Goal: Obtain resource: Download file/media

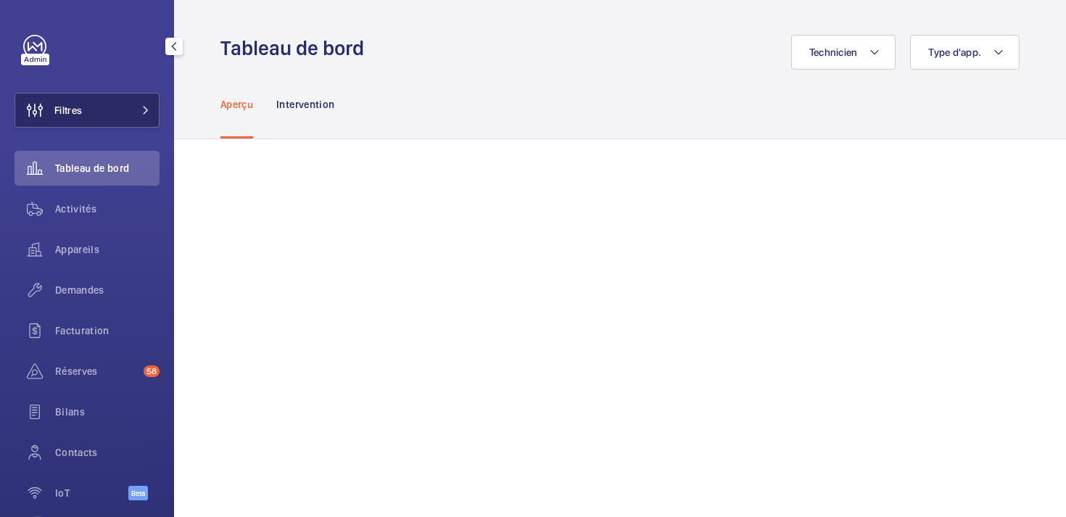
click at [86, 122] on button "Filtres" at bounding box center [87, 110] width 145 height 35
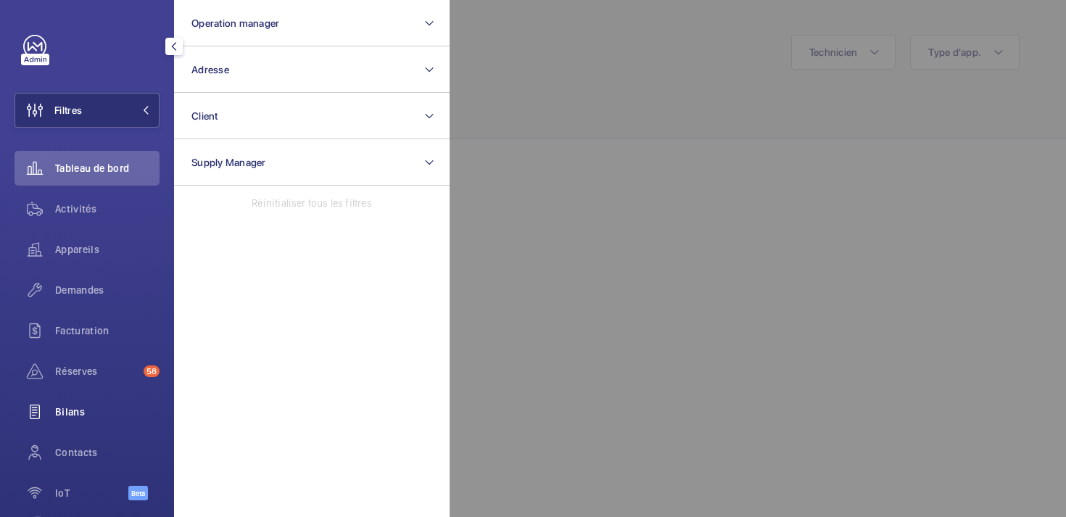
scroll to position [63, 0]
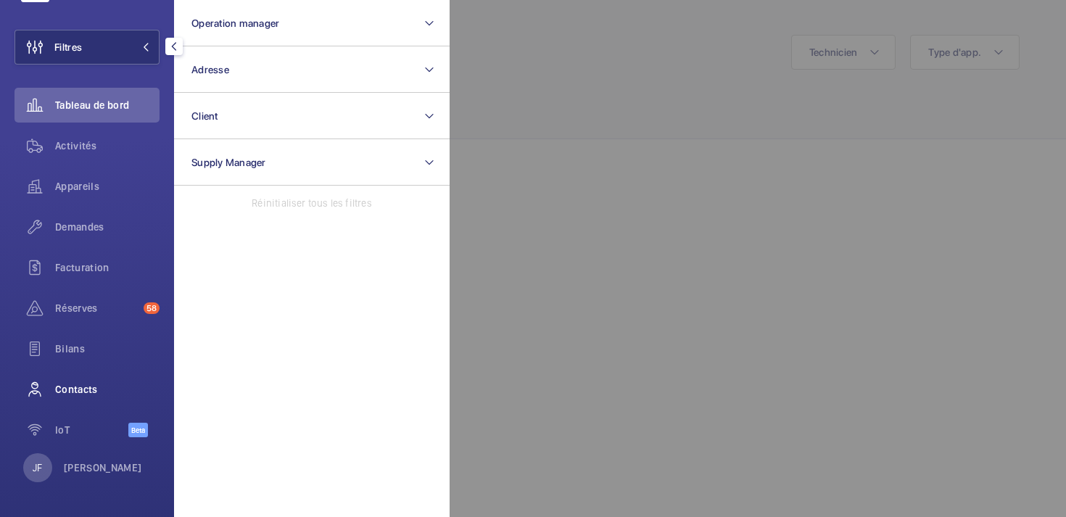
click at [75, 400] on div "Contacts" at bounding box center [87, 389] width 145 height 35
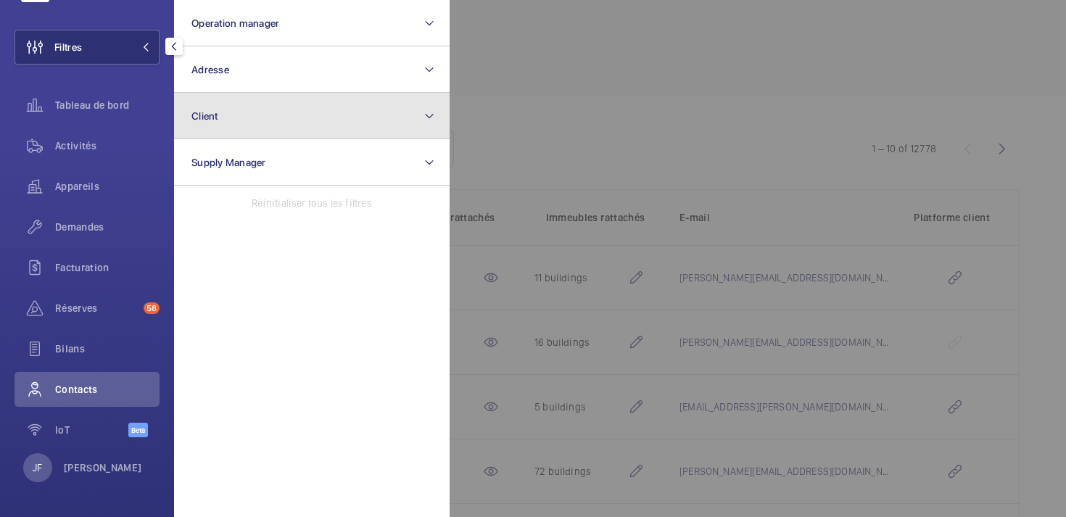
click at [262, 118] on button "Client" at bounding box center [312, 116] width 276 height 46
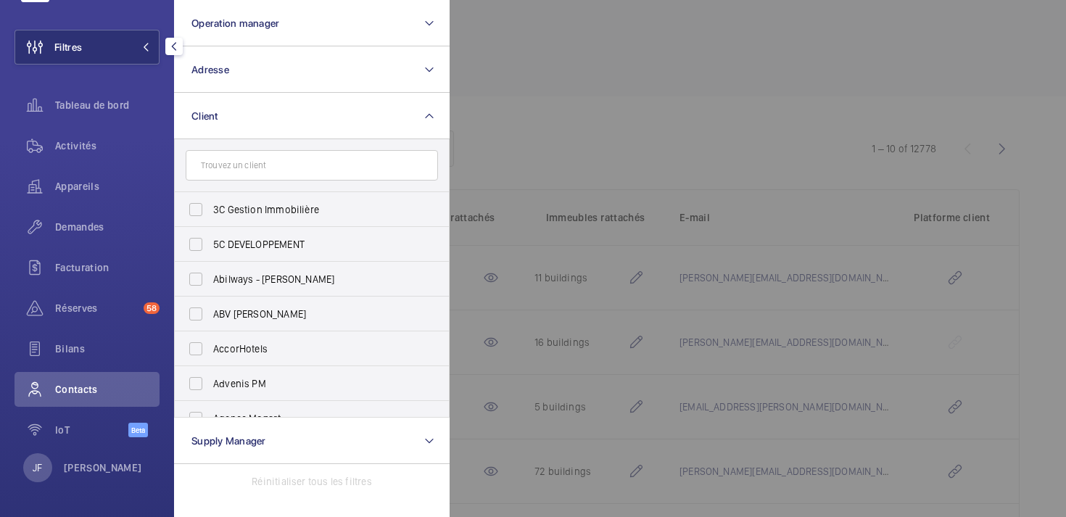
click at [575, 173] on div at bounding box center [983, 258] width 1066 height 517
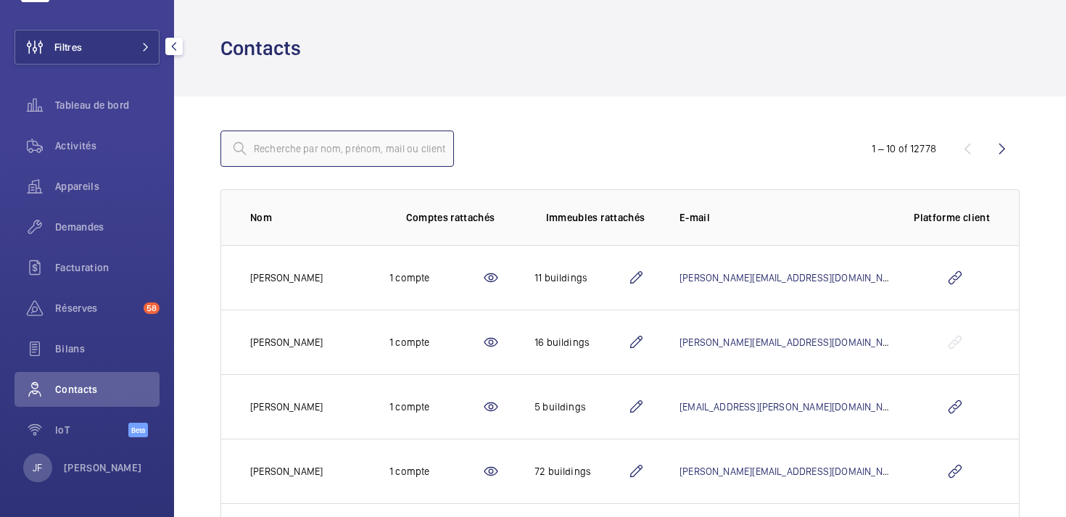
click at [400, 141] on input "text" at bounding box center [338, 149] width 234 height 36
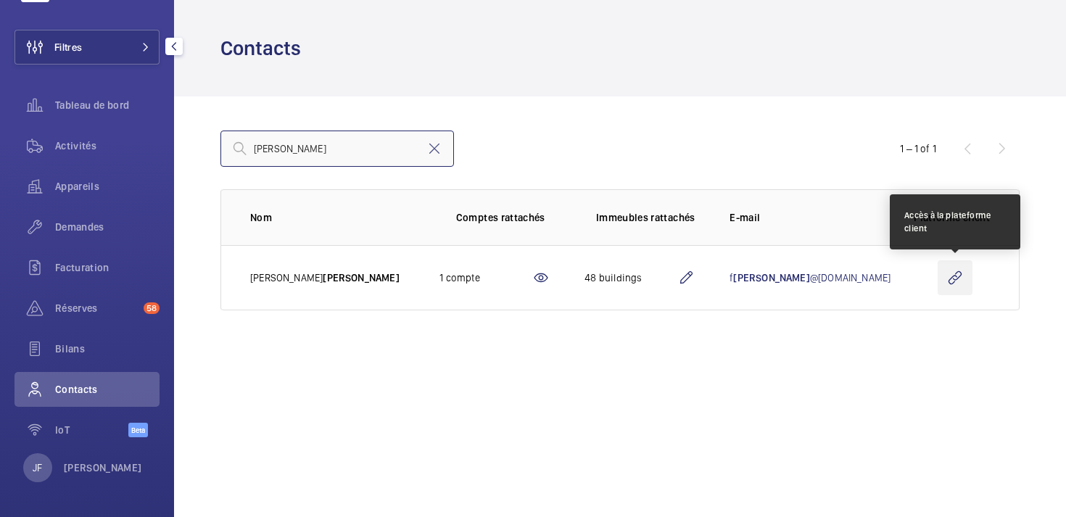
type input "[PERSON_NAME]"
click at [955, 280] on wm-front-icon-button at bounding box center [955, 277] width 35 height 35
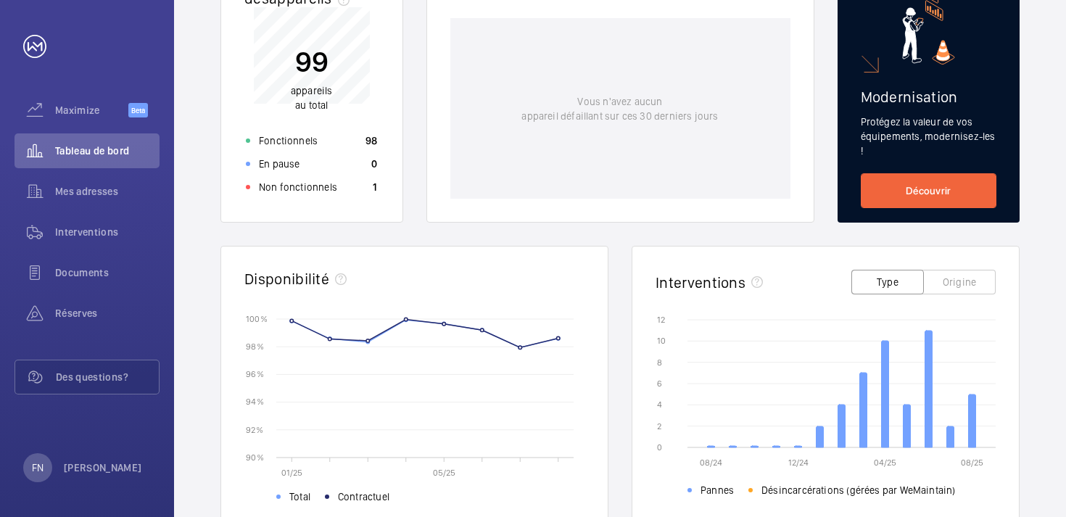
scroll to position [210, 0]
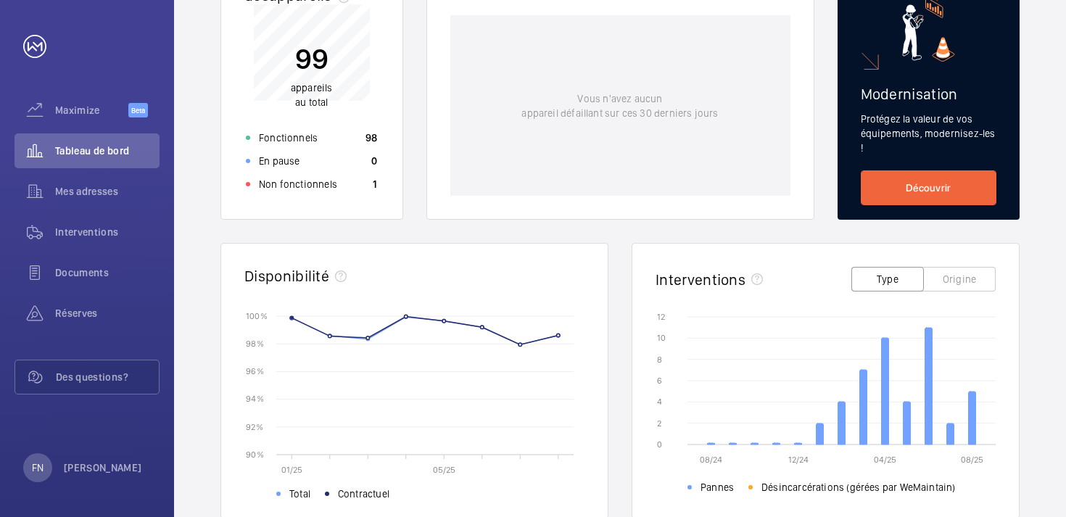
click at [288, 322] on rect at bounding box center [436, 385] width 297 height 139
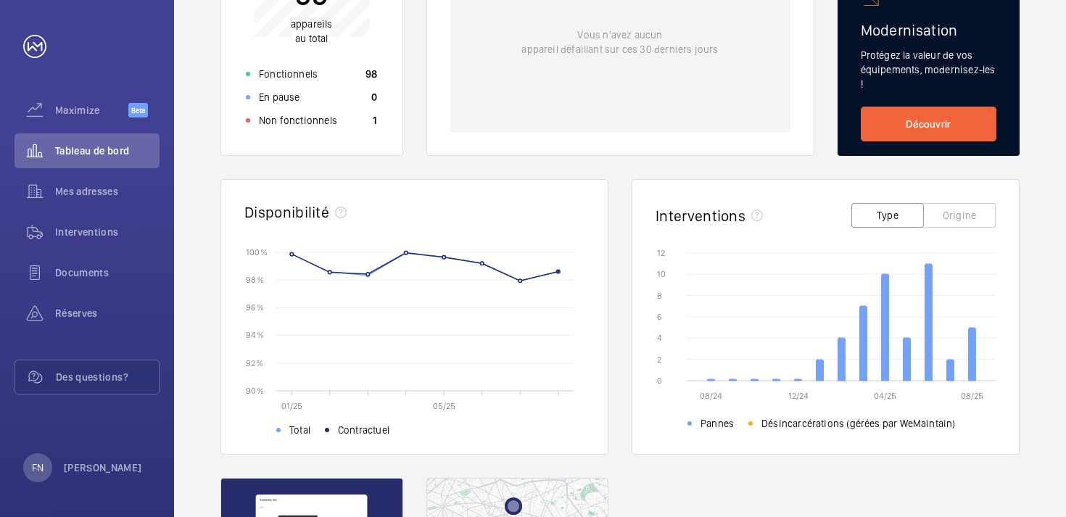
scroll to position [276, 0]
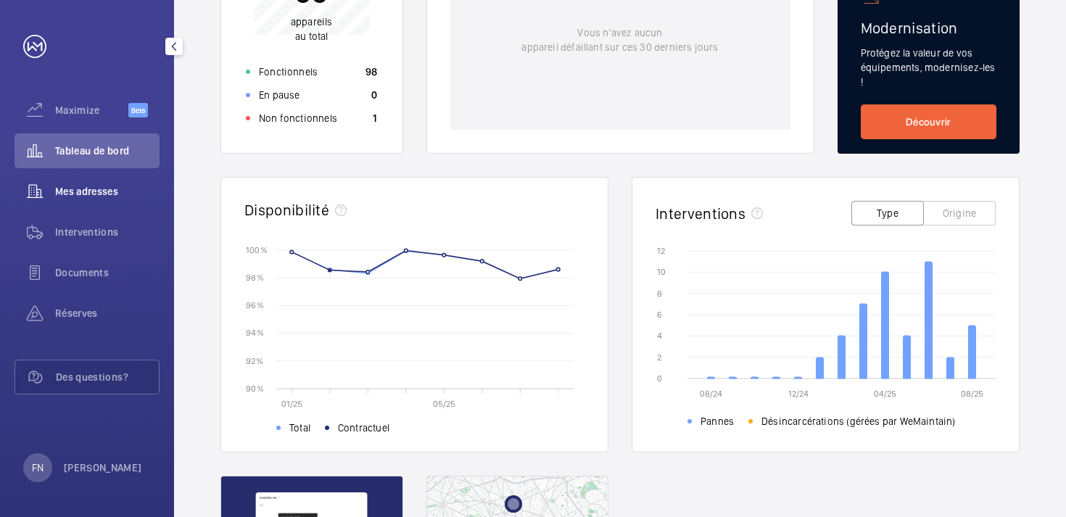
click at [114, 200] on div "Mes adresses" at bounding box center [87, 191] width 145 height 35
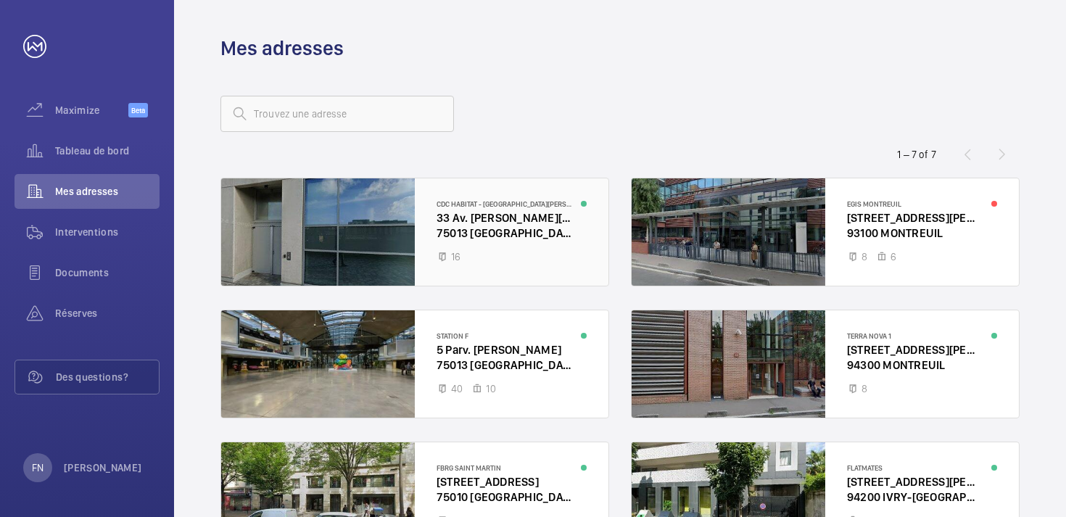
click at [369, 229] on div at bounding box center [414, 231] width 387 height 107
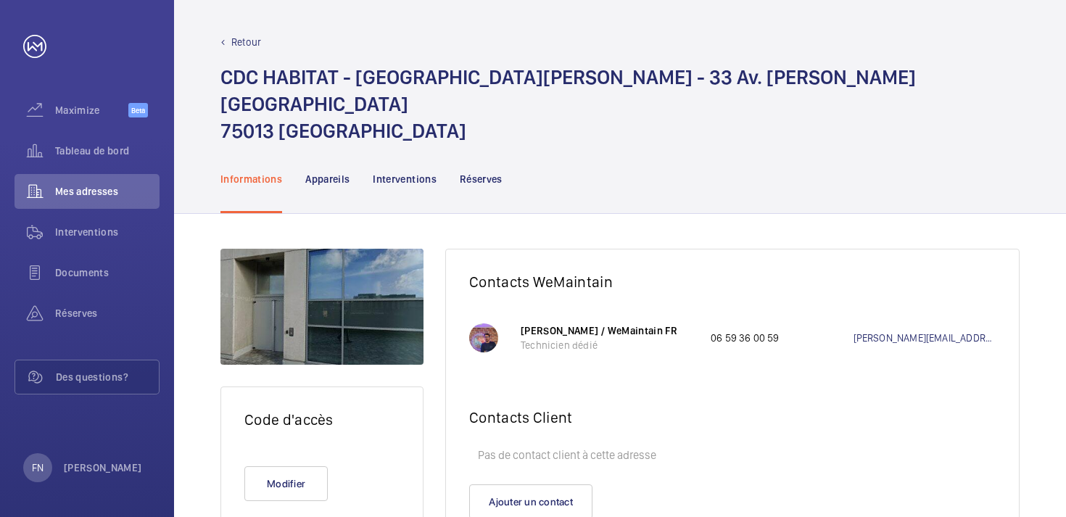
scroll to position [34, 0]
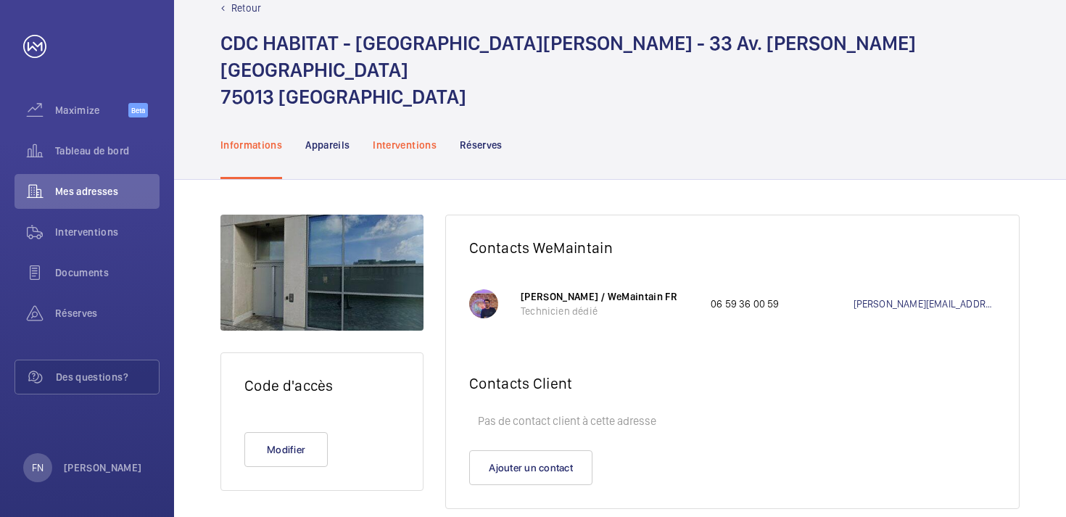
click at [391, 138] on p "Interventions" at bounding box center [405, 145] width 64 height 15
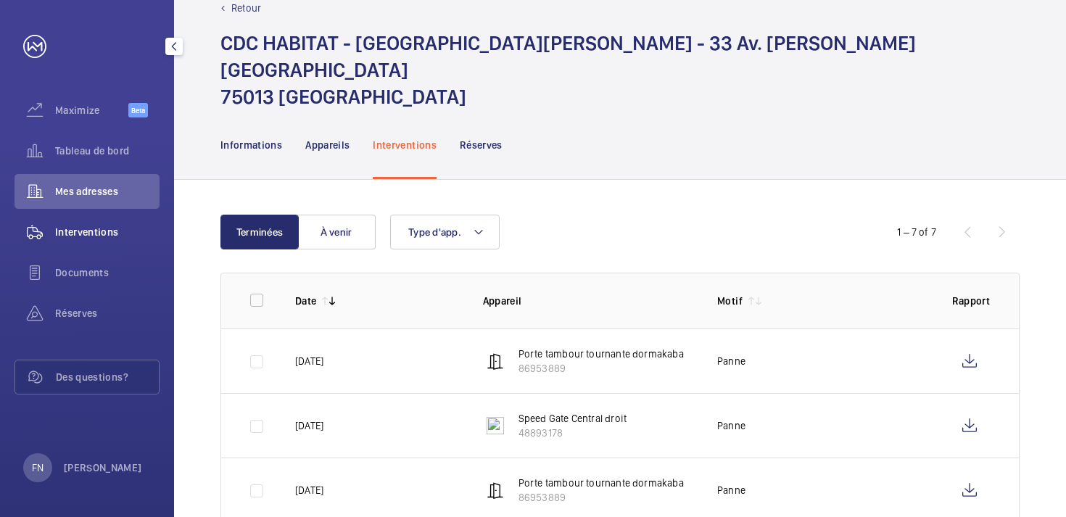
click at [93, 237] on span "Interventions" at bounding box center [107, 232] width 104 height 15
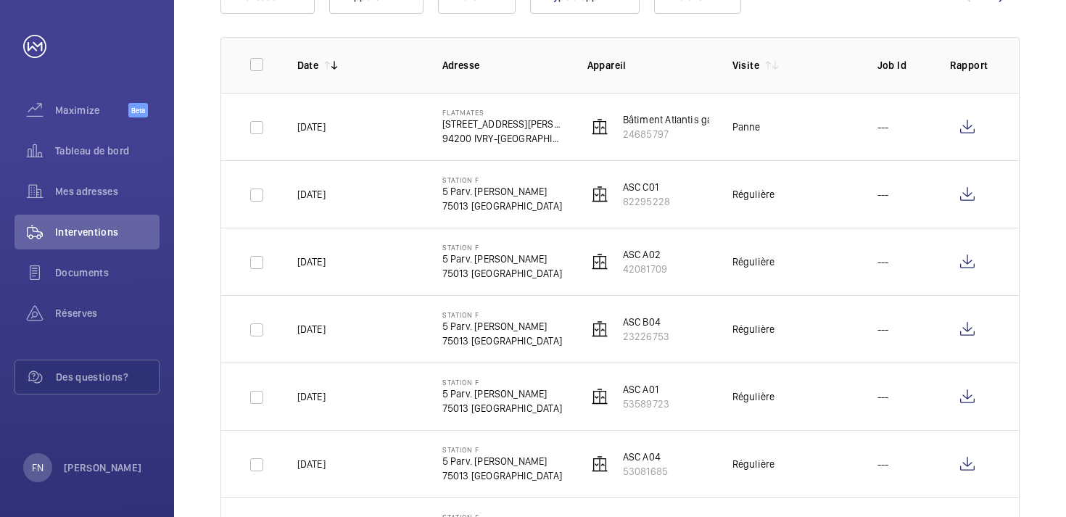
scroll to position [186, 0]
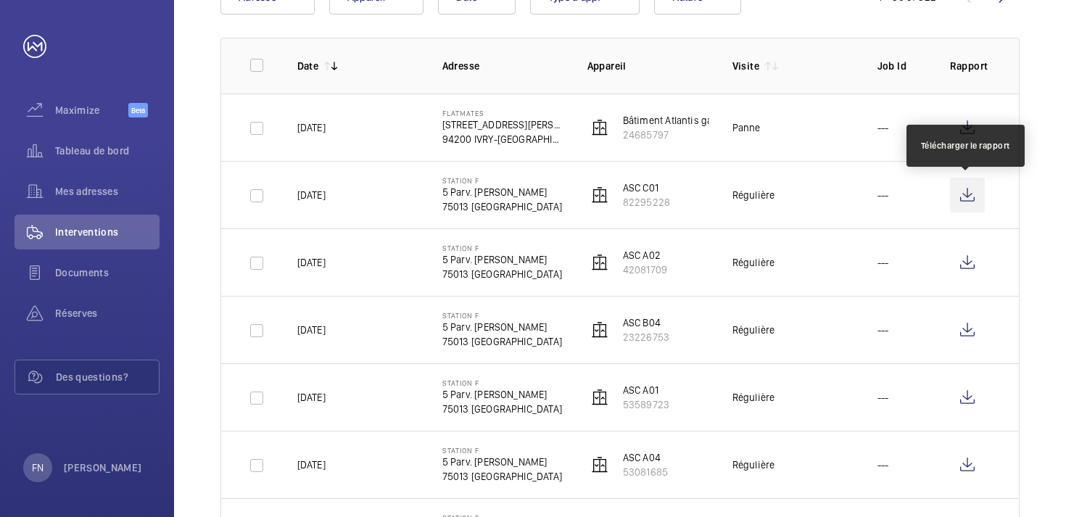
click at [976, 200] on wm-front-icon-button at bounding box center [967, 195] width 35 height 35
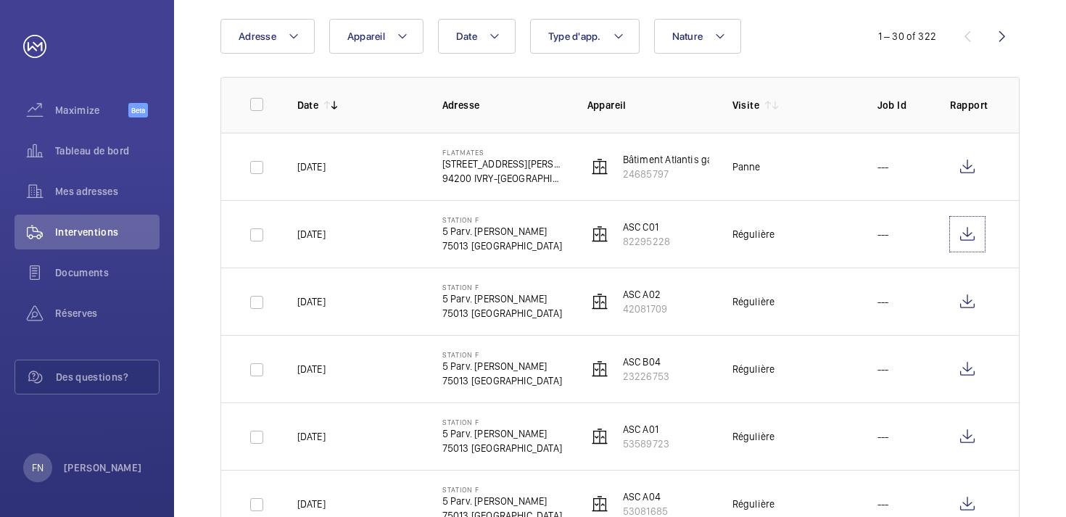
scroll to position [144, 0]
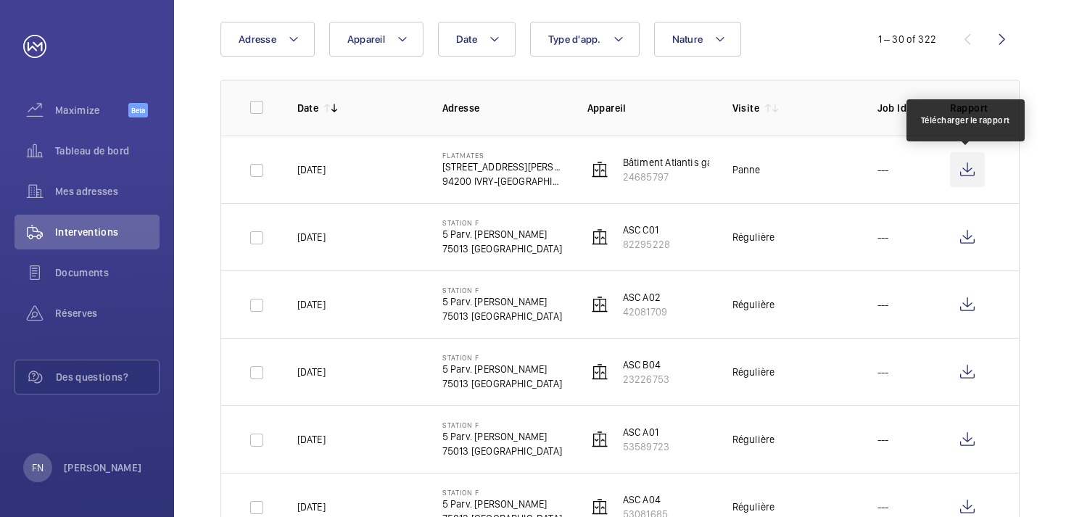
click at [965, 174] on wm-front-icon-button at bounding box center [967, 169] width 35 height 35
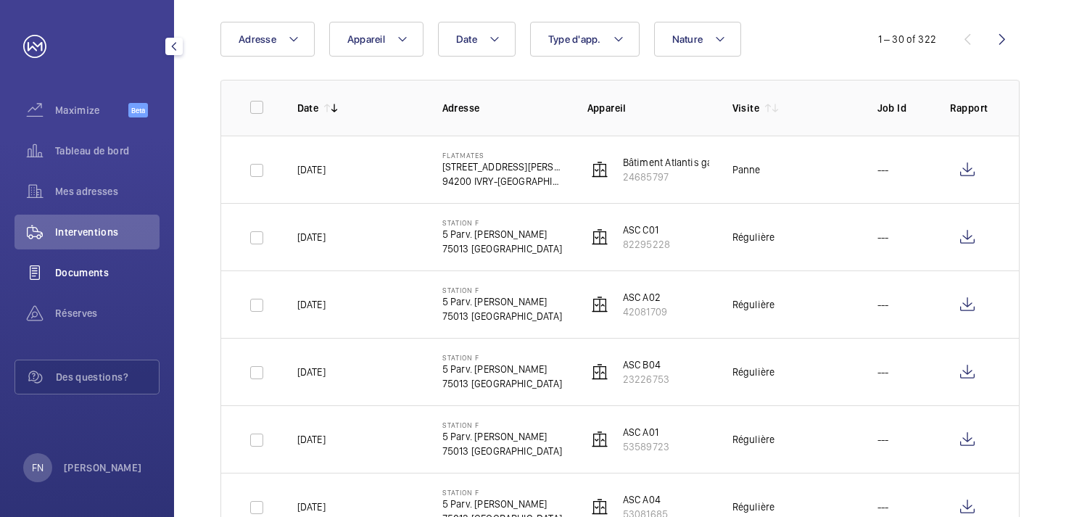
click at [104, 284] on div "Documents" at bounding box center [87, 272] width 145 height 35
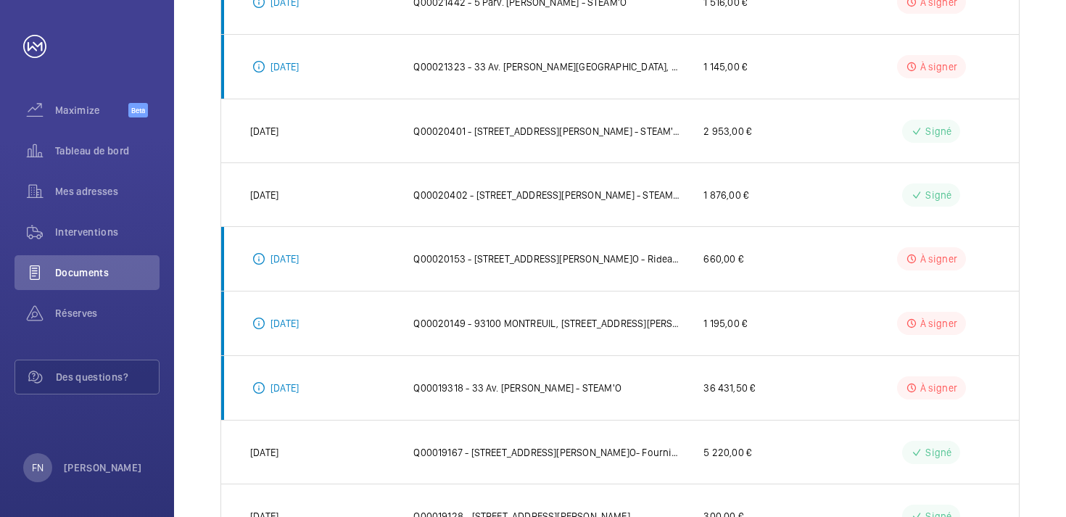
scroll to position [440, 0]
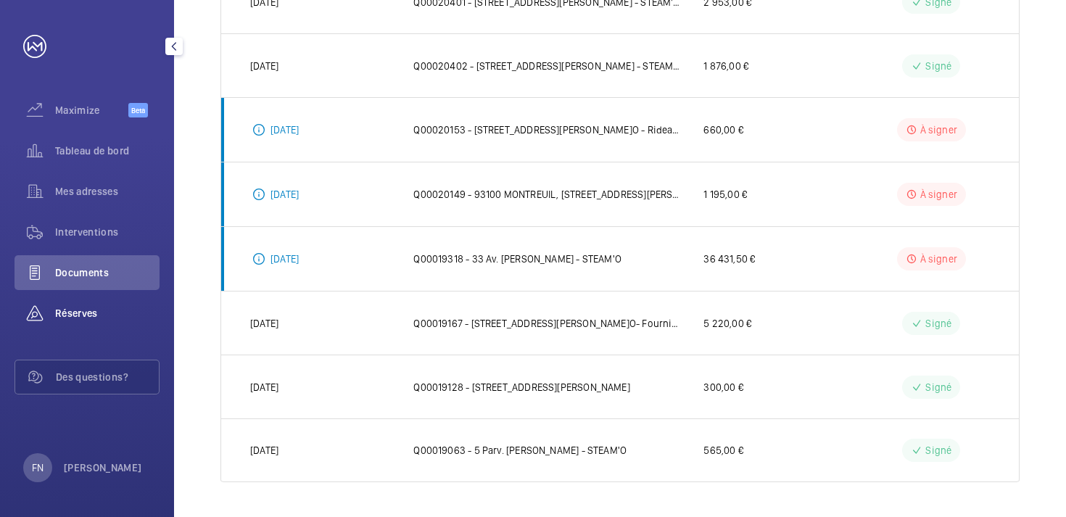
click at [108, 318] on span "Réserves" at bounding box center [107, 313] width 104 height 15
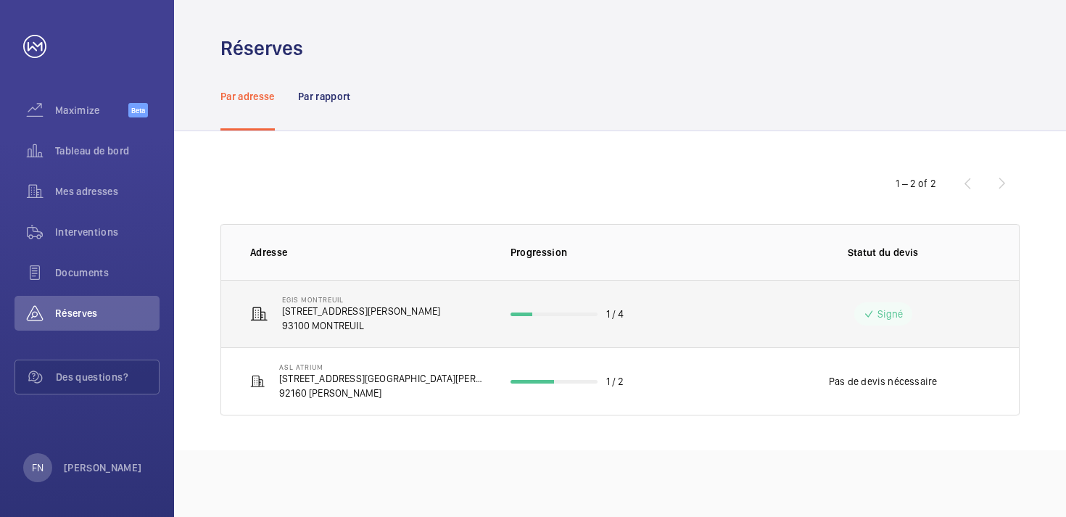
click at [453, 309] on td "EGIS MONTREUIL 4 Rue Dolorès Ibarruri 93100 MONTREUIL" at bounding box center [354, 313] width 266 height 67
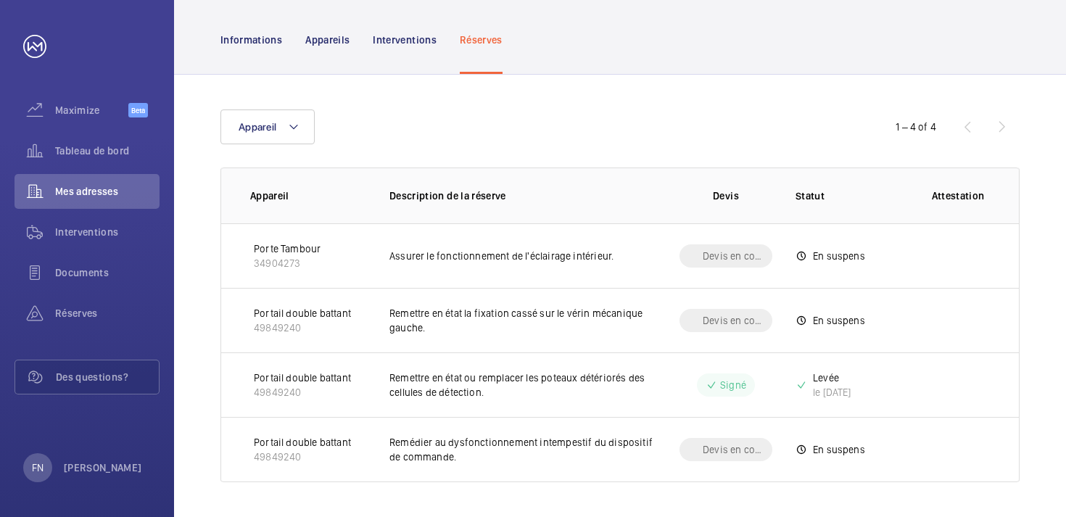
scroll to position [112, 0]
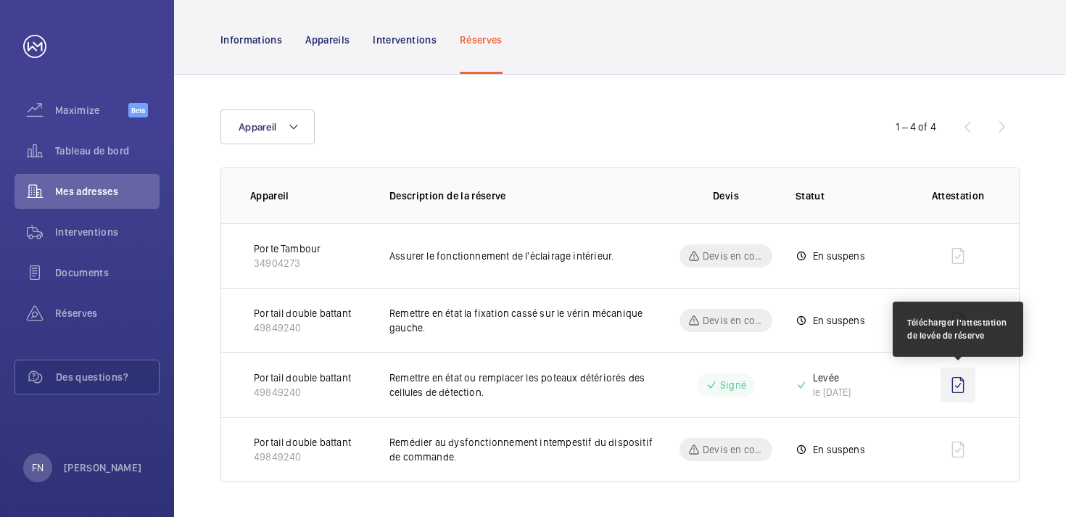
click at [955, 385] on wm-front-icon-button at bounding box center [958, 385] width 35 height 35
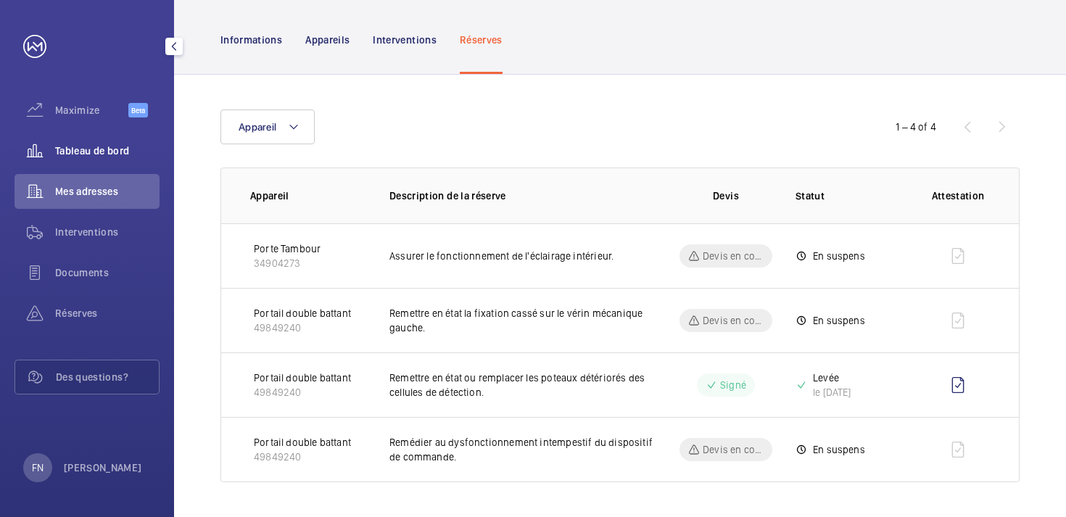
click at [72, 155] on span "Tableau de bord" at bounding box center [107, 151] width 104 height 15
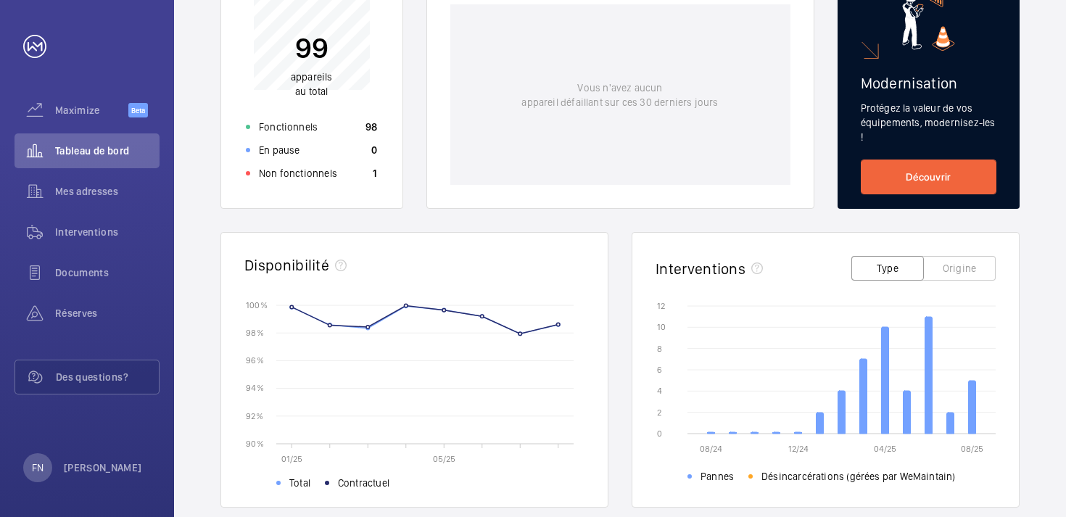
scroll to position [222, 0]
